Goal: Transaction & Acquisition: Purchase product/service

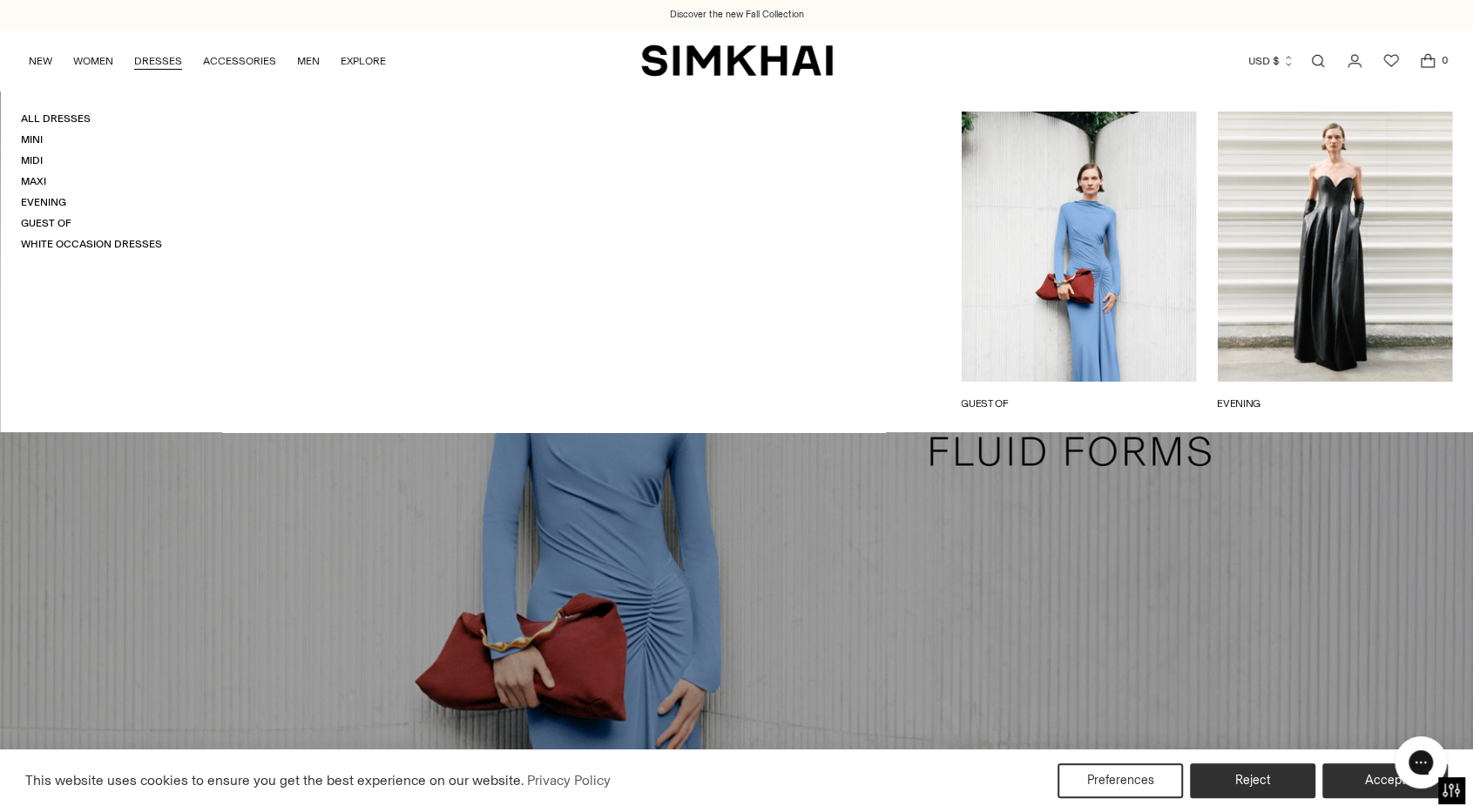
click at [152, 61] on link "DRESSES" at bounding box center [158, 61] width 48 height 38
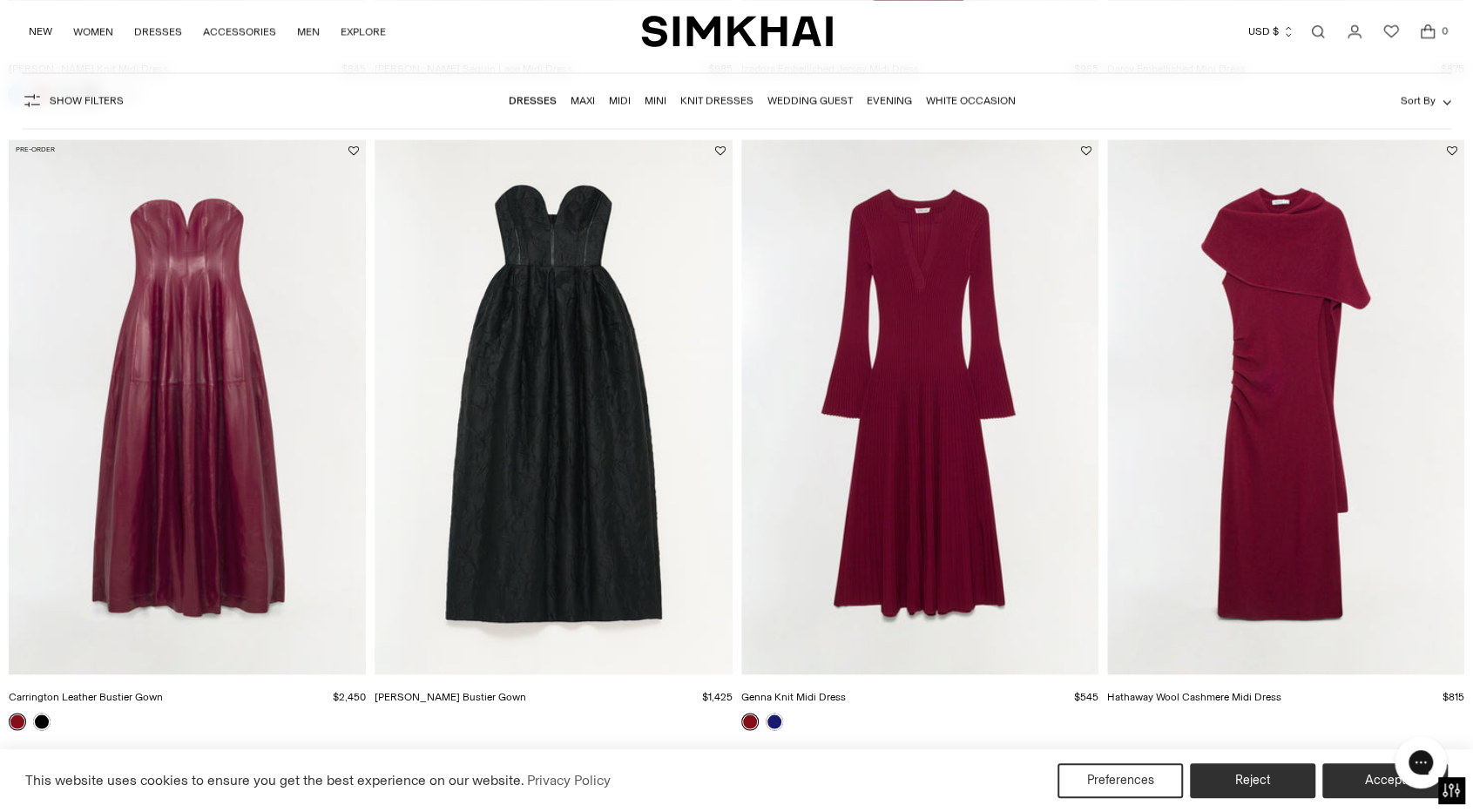
scroll to position [2658, 0]
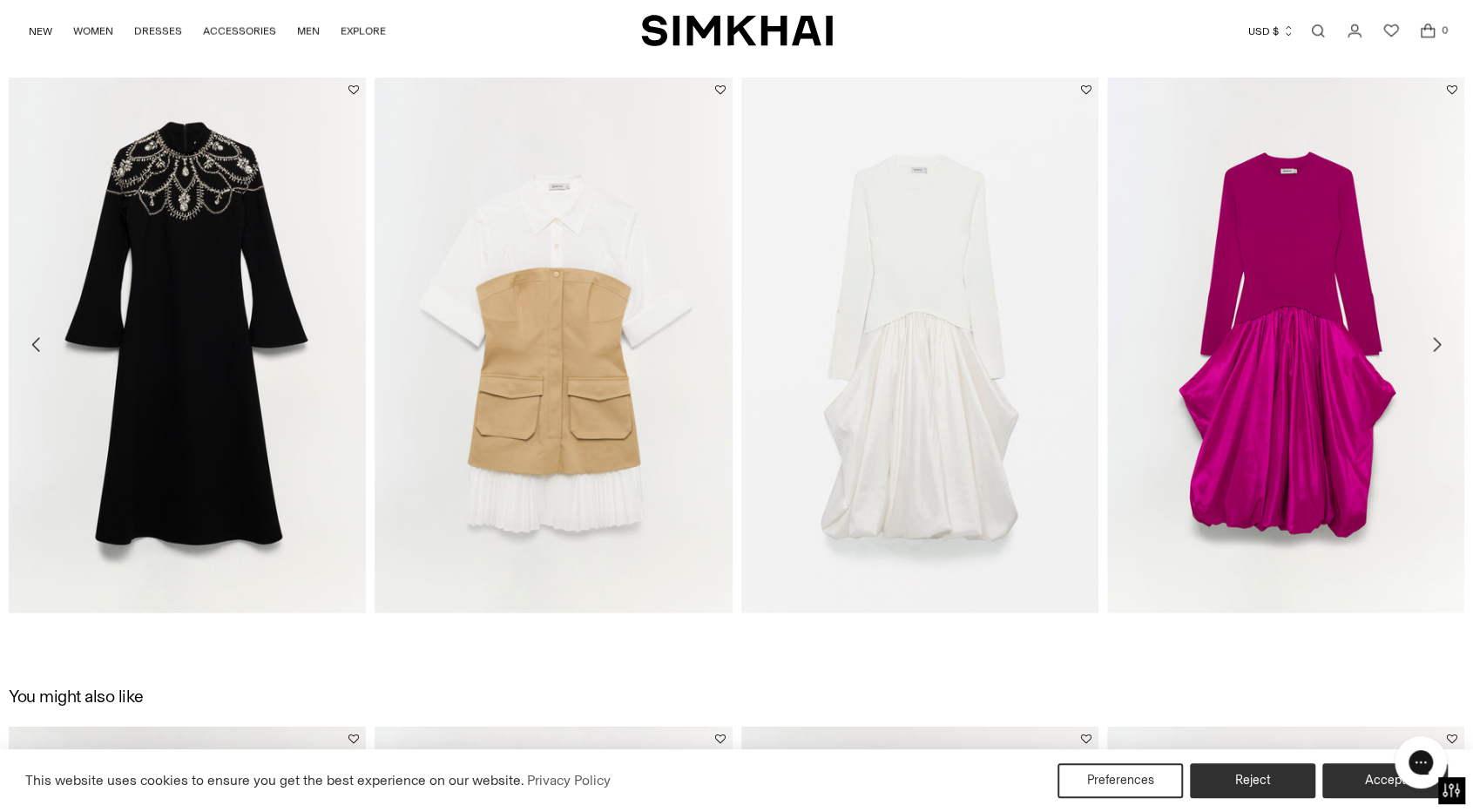
scroll to position [2308, 0]
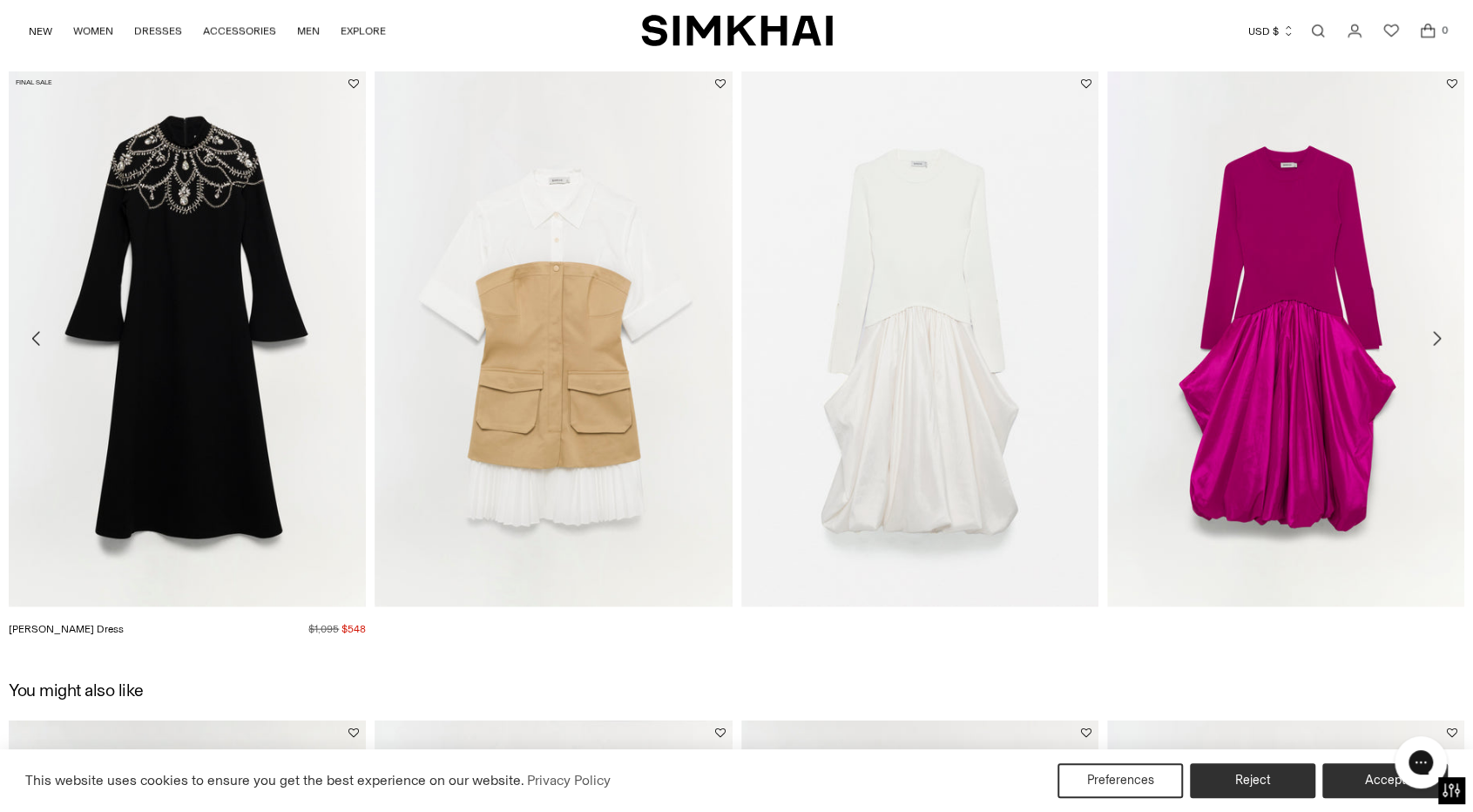
click at [0, 0] on img "Odetta Dress" at bounding box center [0, 0] width 0 height 0
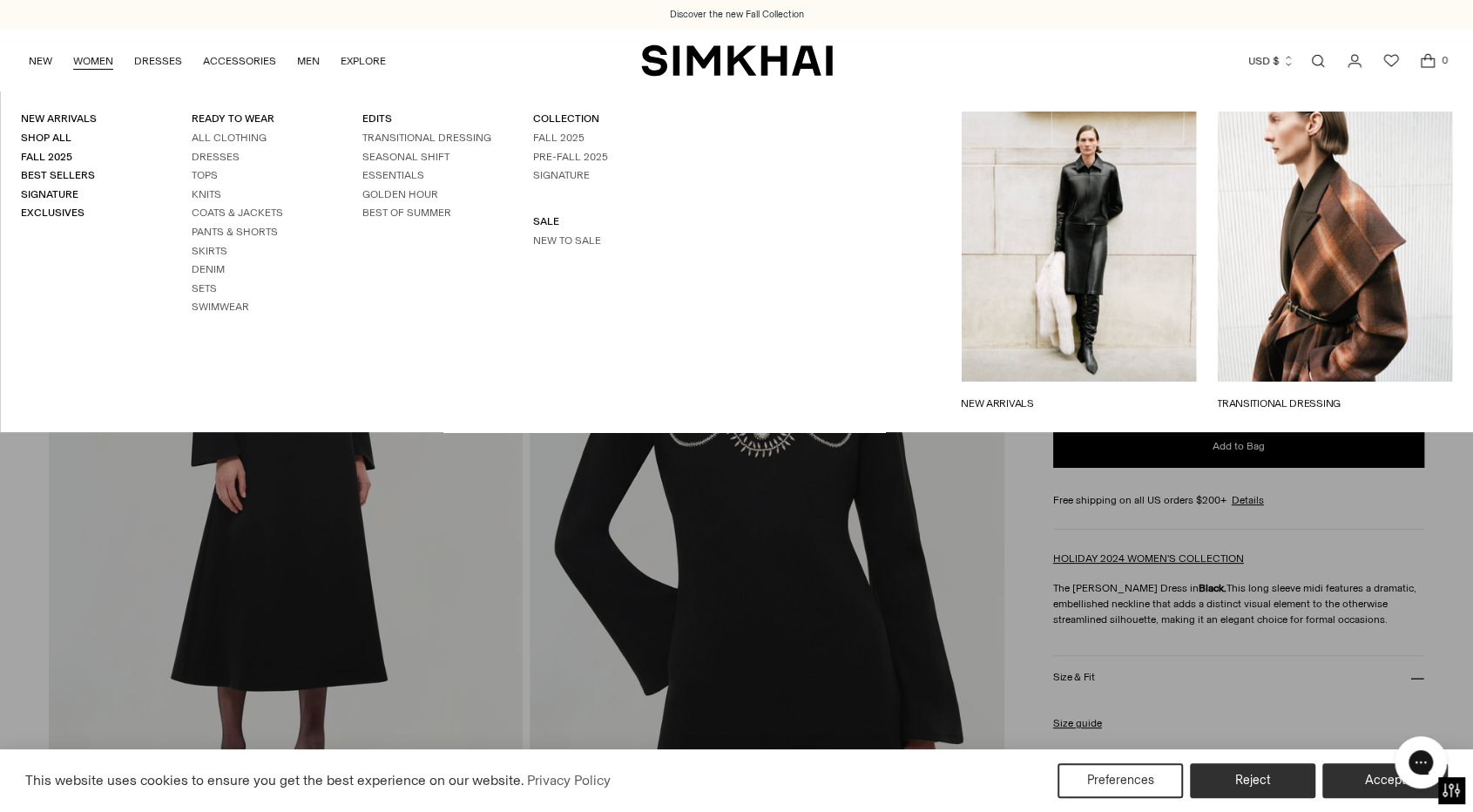
click at [104, 60] on link "WOMEN" at bounding box center [93, 61] width 40 height 38
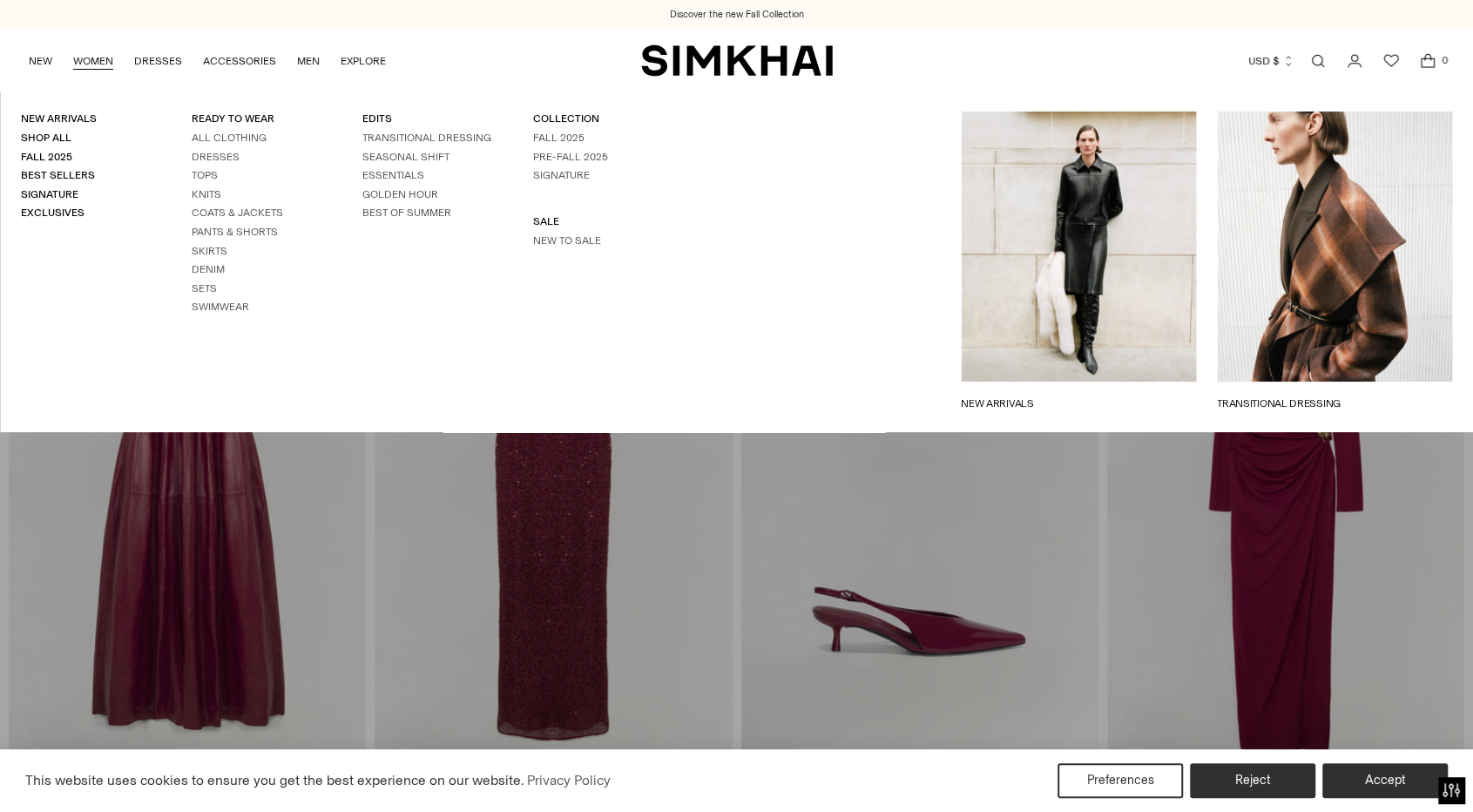
click at [101, 67] on link "WOMEN" at bounding box center [93, 61] width 40 height 38
click at [549, 231] on li "SALE New to Sale" at bounding box center [597, 230] width 129 height 33
click at [544, 225] on link "SALE" at bounding box center [546, 221] width 26 height 12
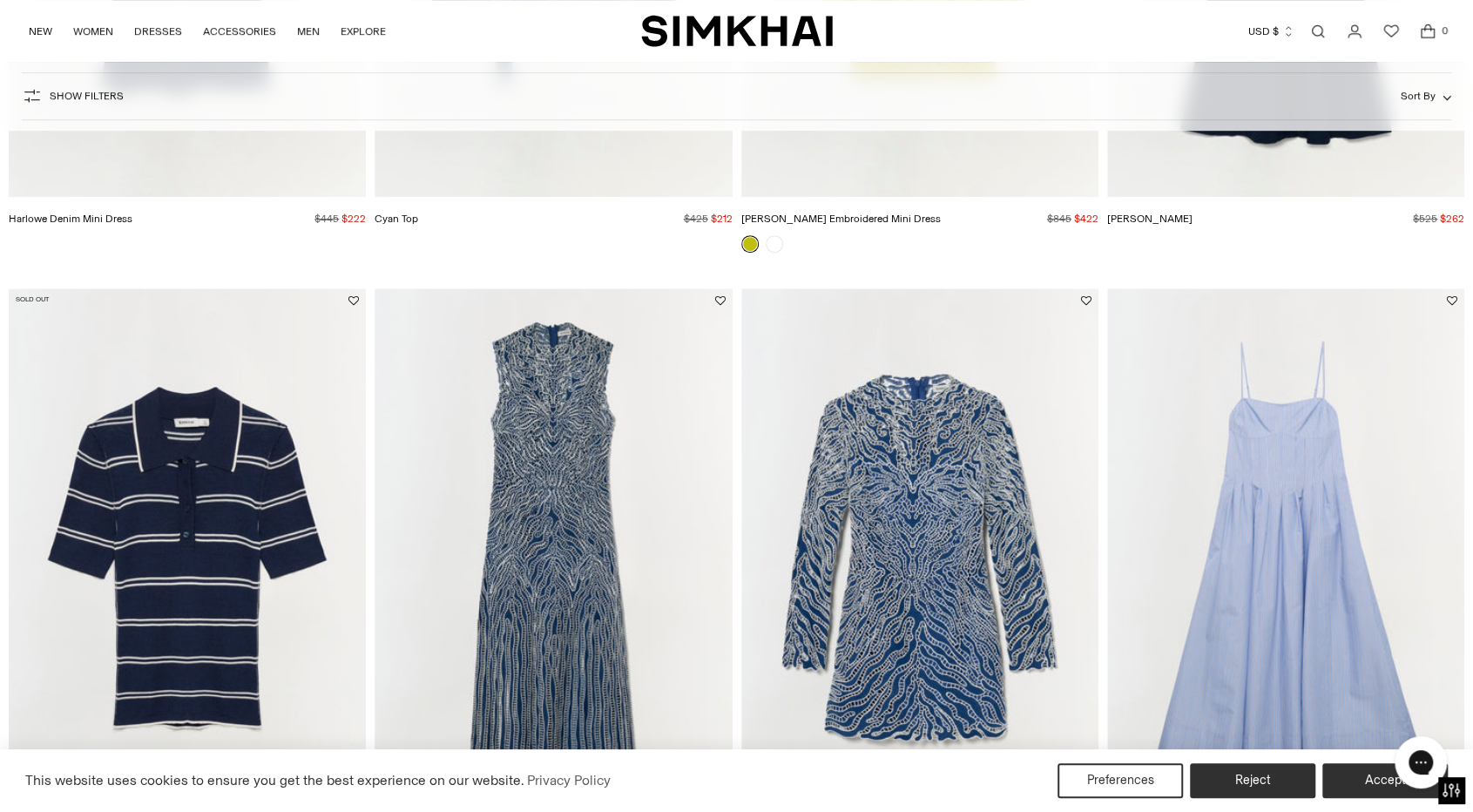
scroll to position [1529, 0]
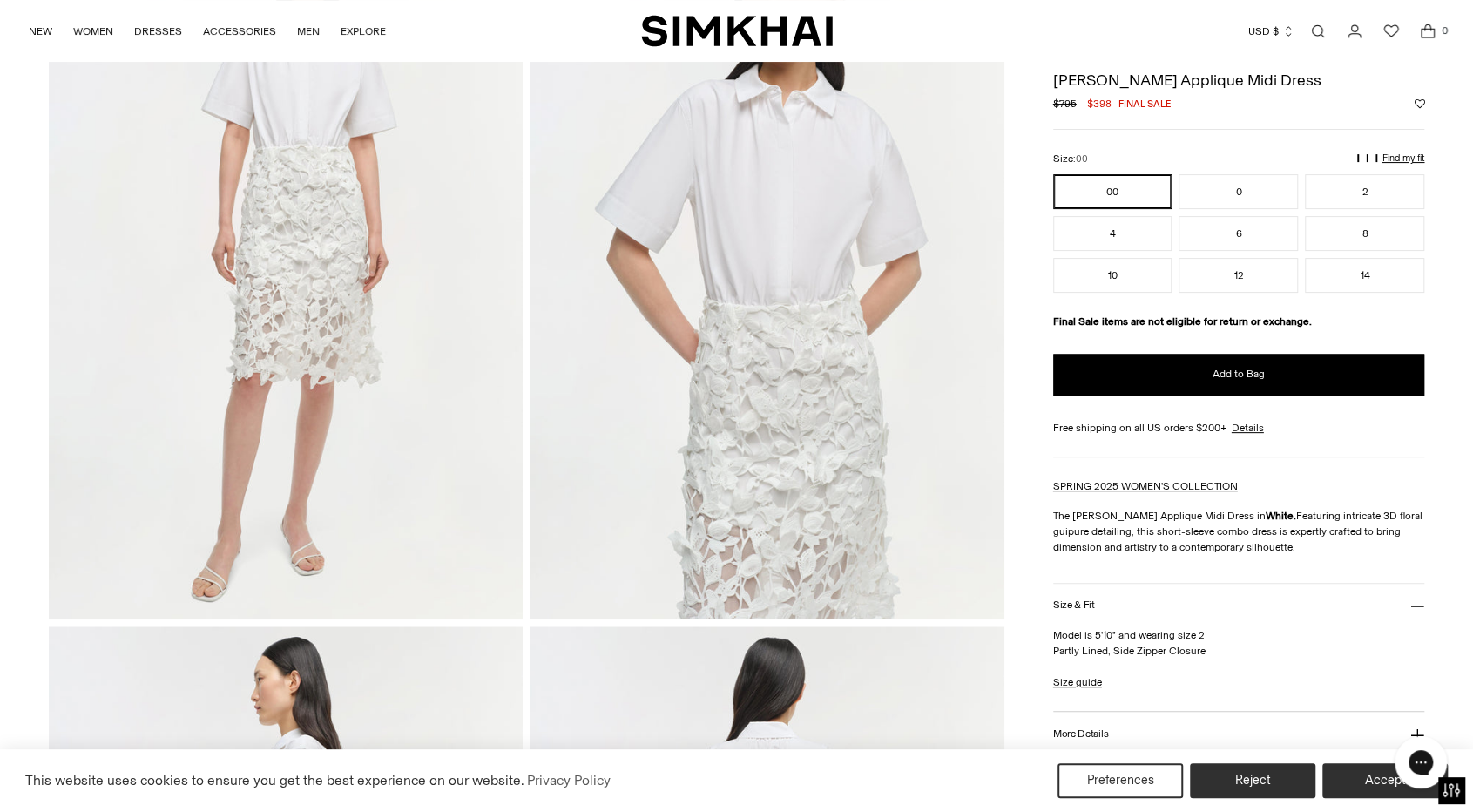
scroll to position [60, 0]
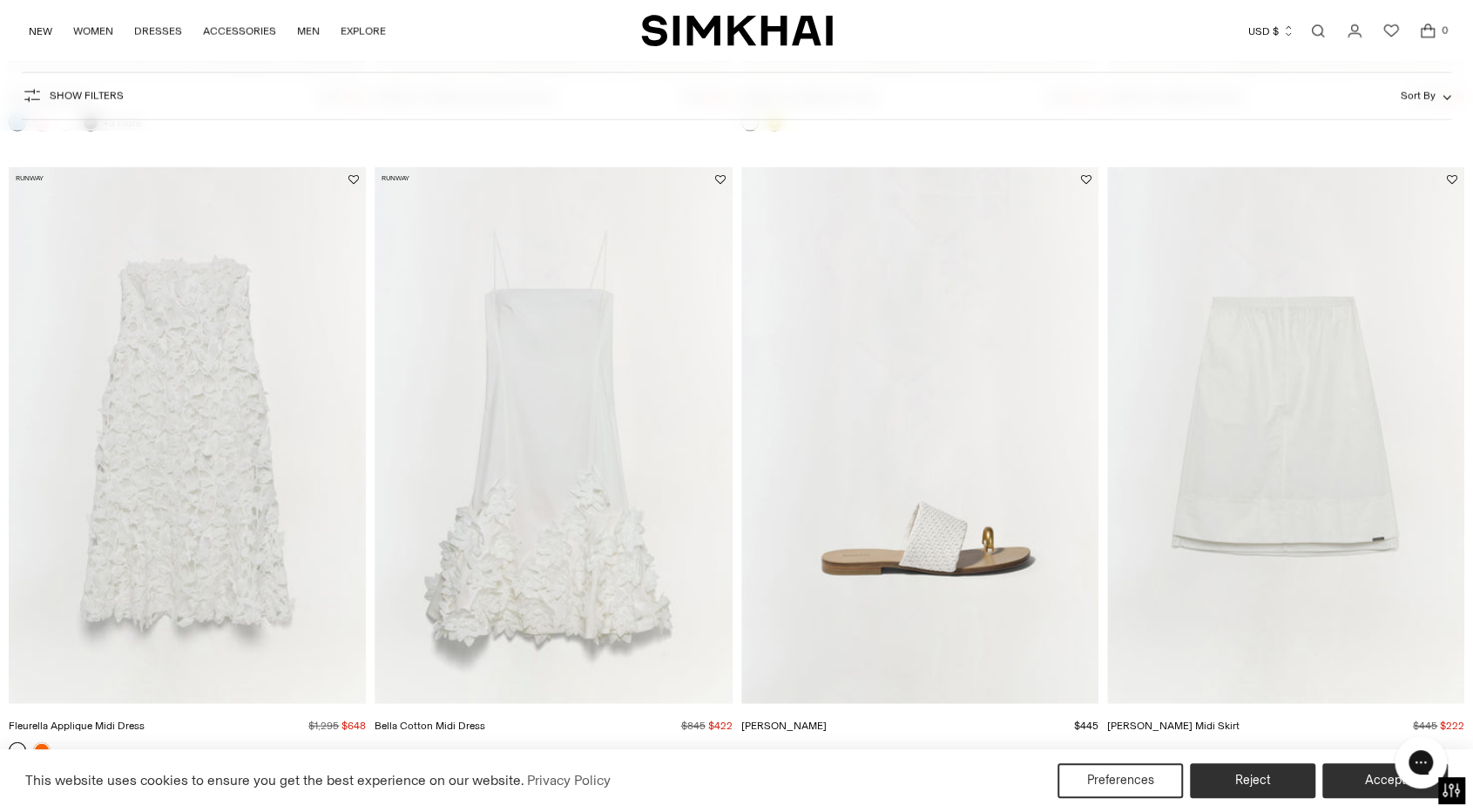
scroll to position [3558, 0]
